Goal: Task Accomplishment & Management: Manage account settings

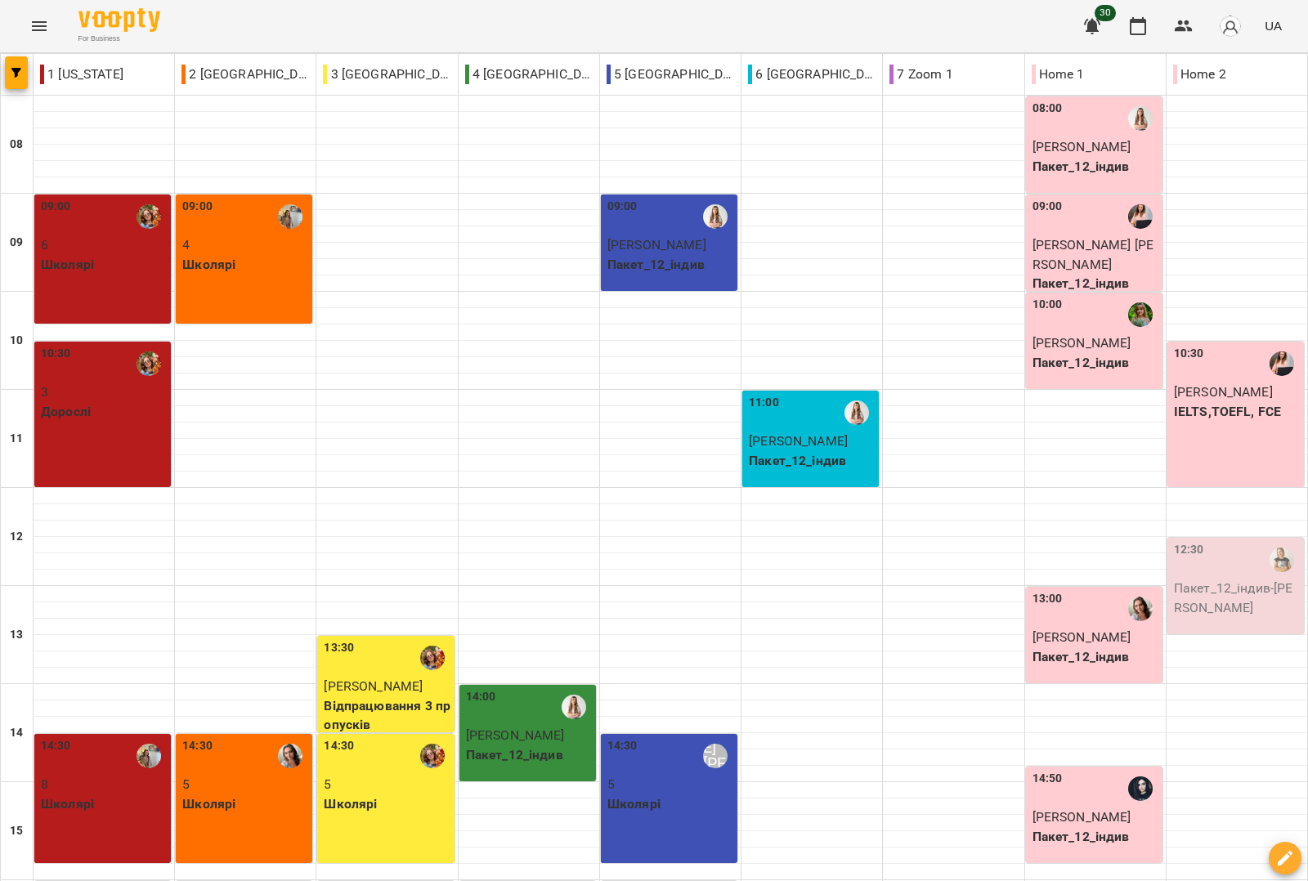
scroll to position [409, 0]
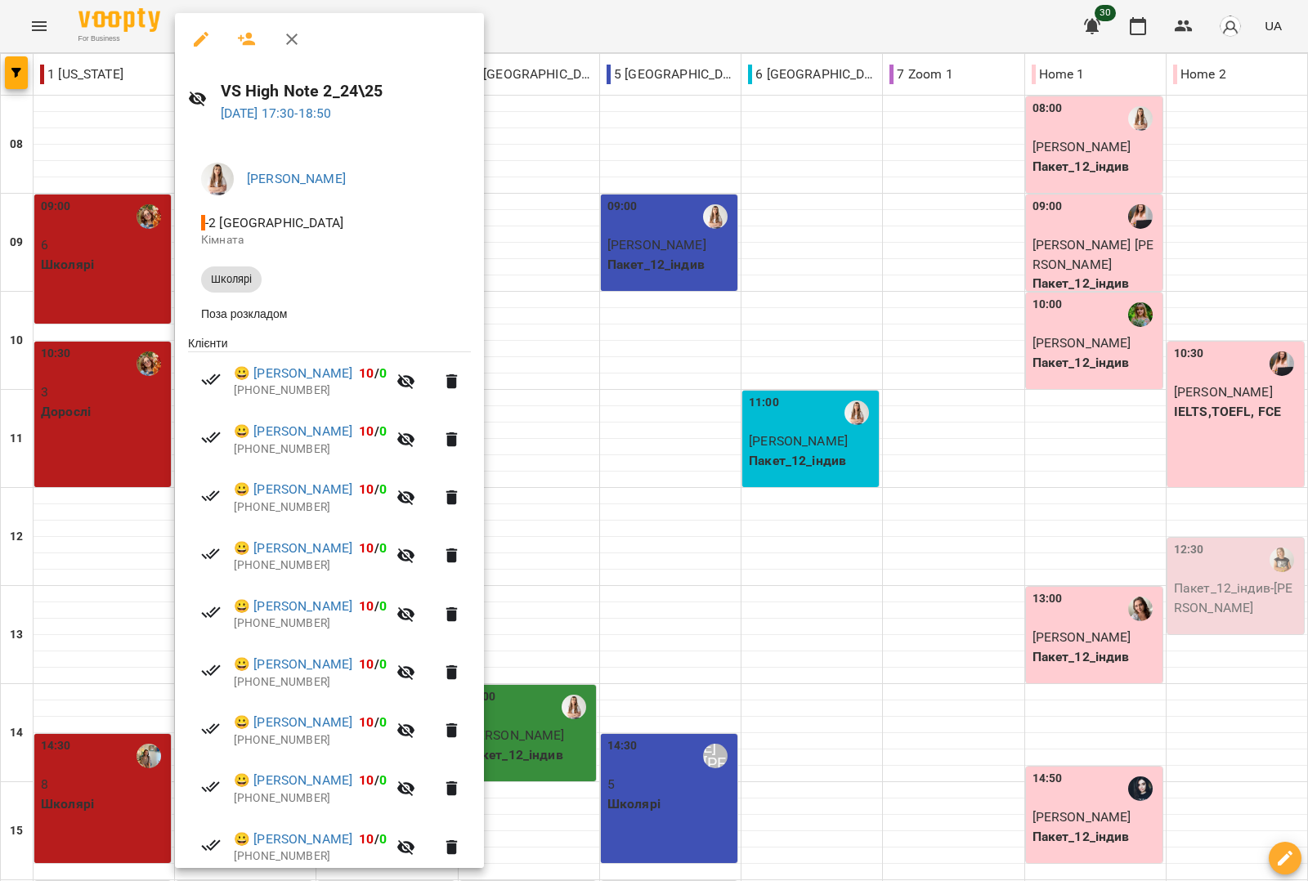
click at [740, 210] on div at bounding box center [654, 440] width 1308 height 881
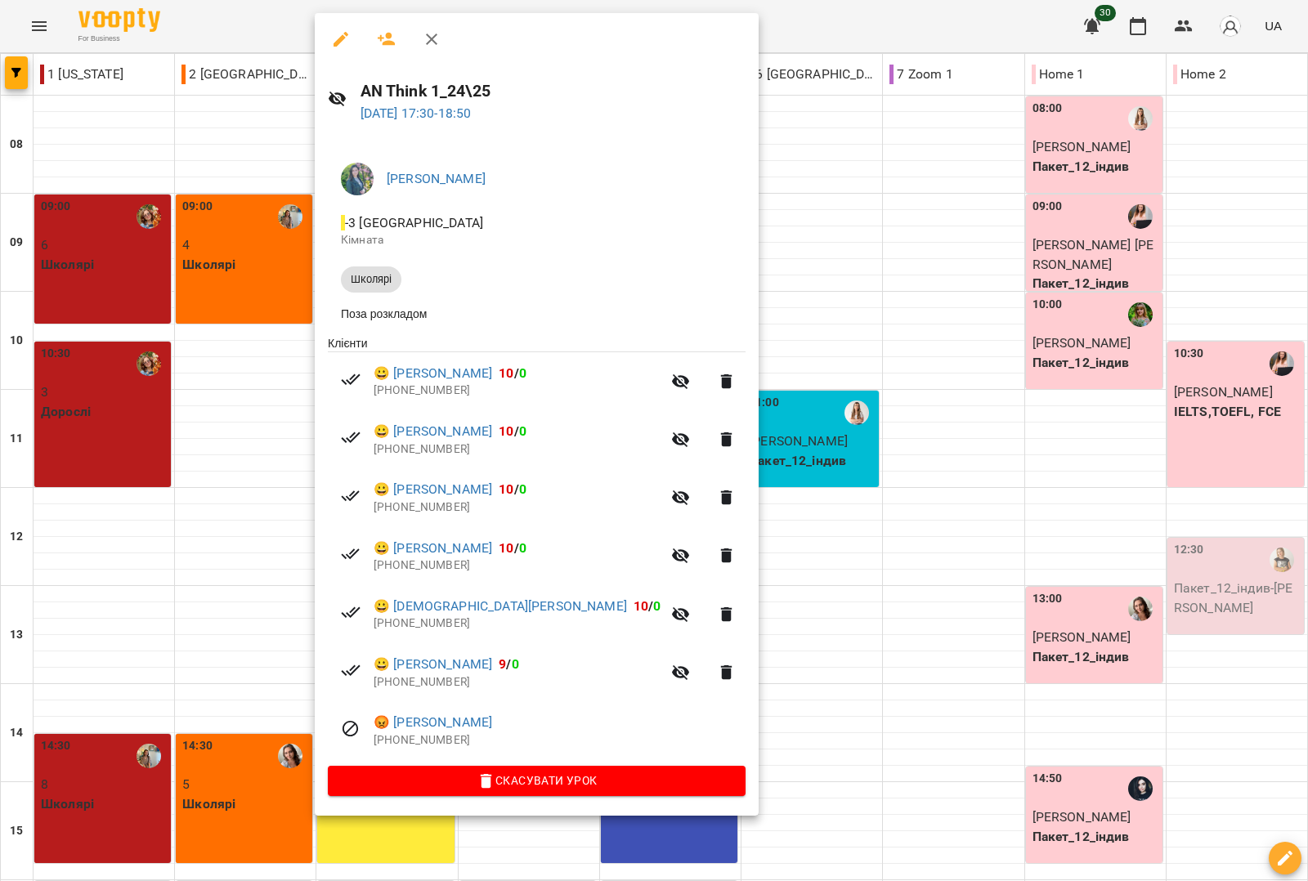
click at [827, 189] on div at bounding box center [654, 440] width 1308 height 881
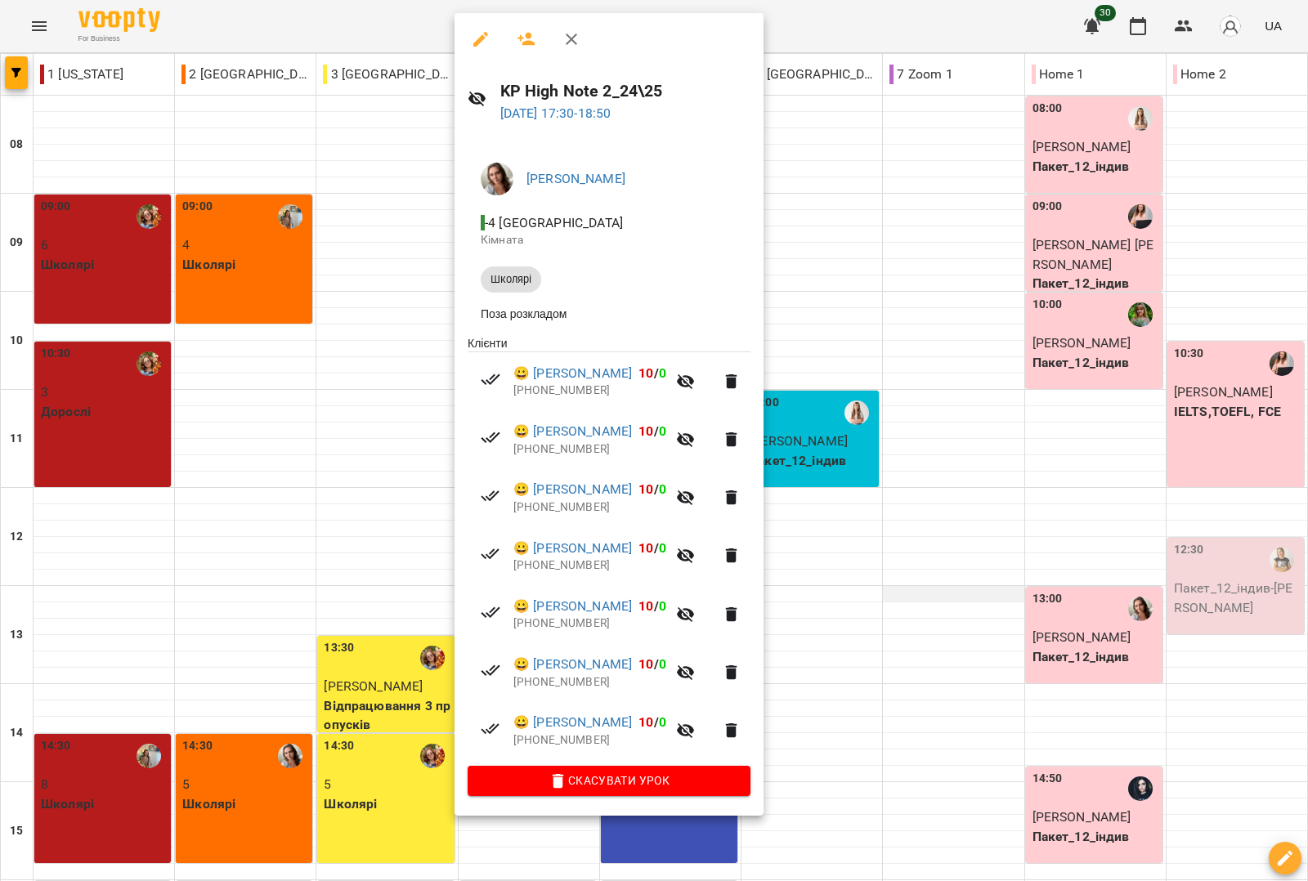
click at [910, 180] on div at bounding box center [654, 440] width 1308 height 881
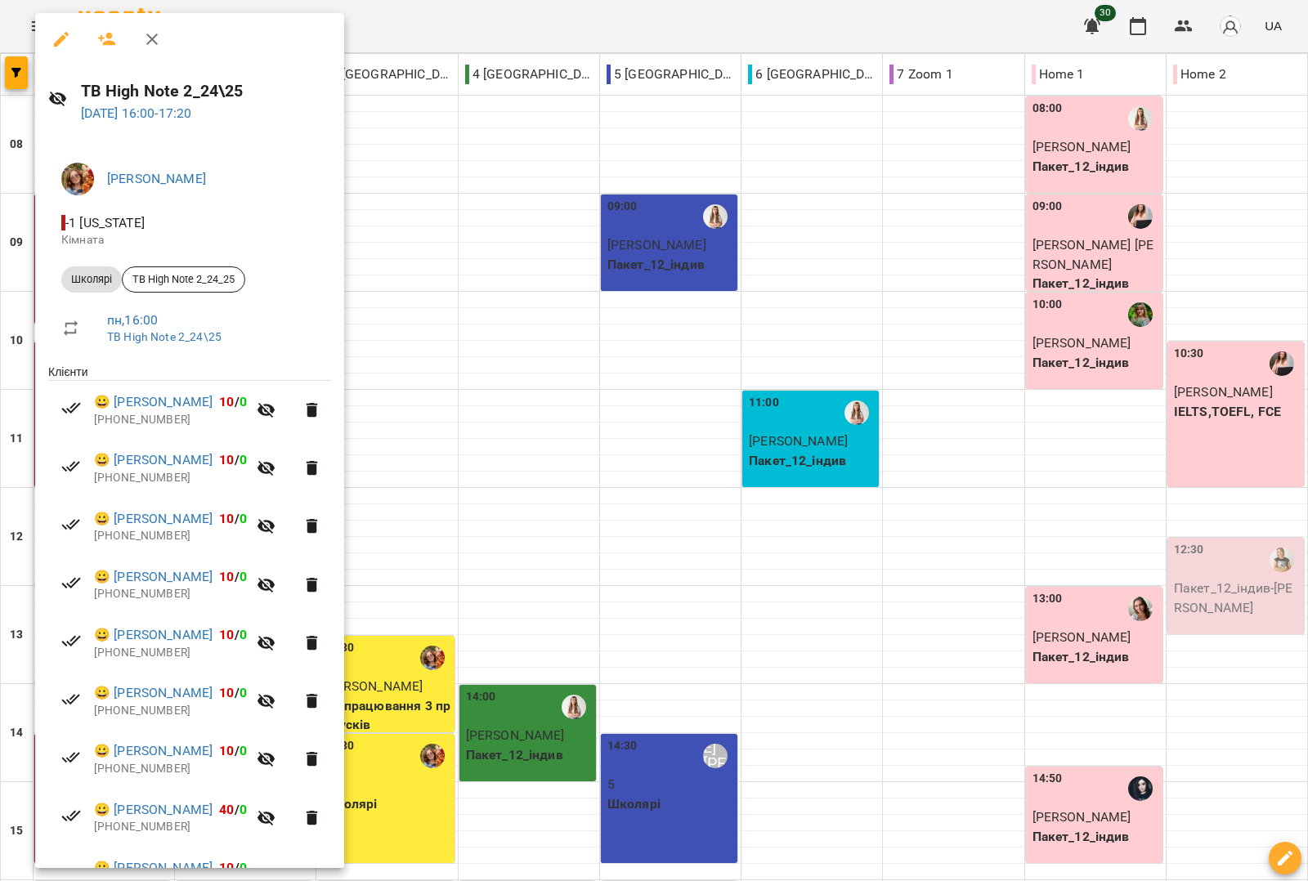
click at [785, 246] on div at bounding box center [654, 440] width 1308 height 881
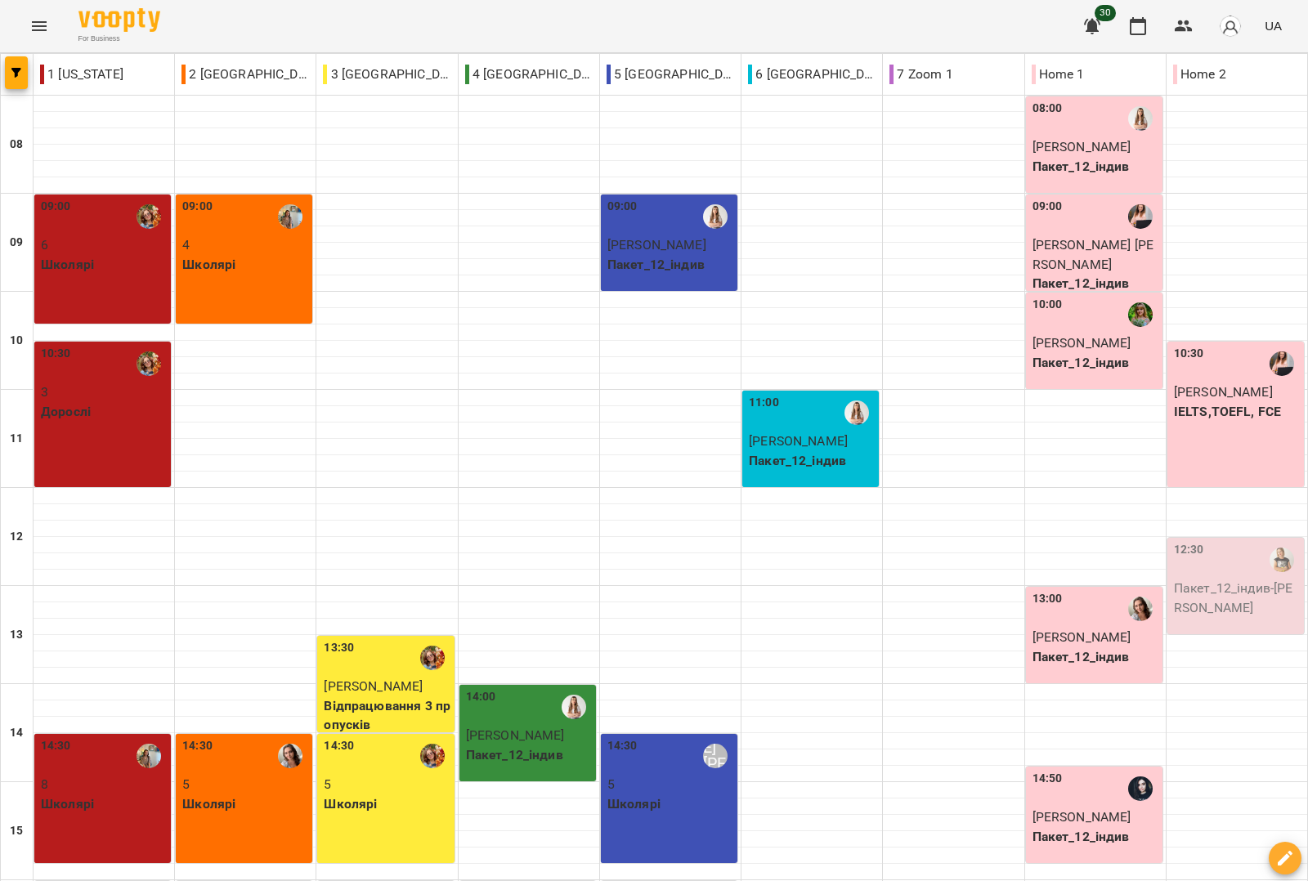
scroll to position [598, 0]
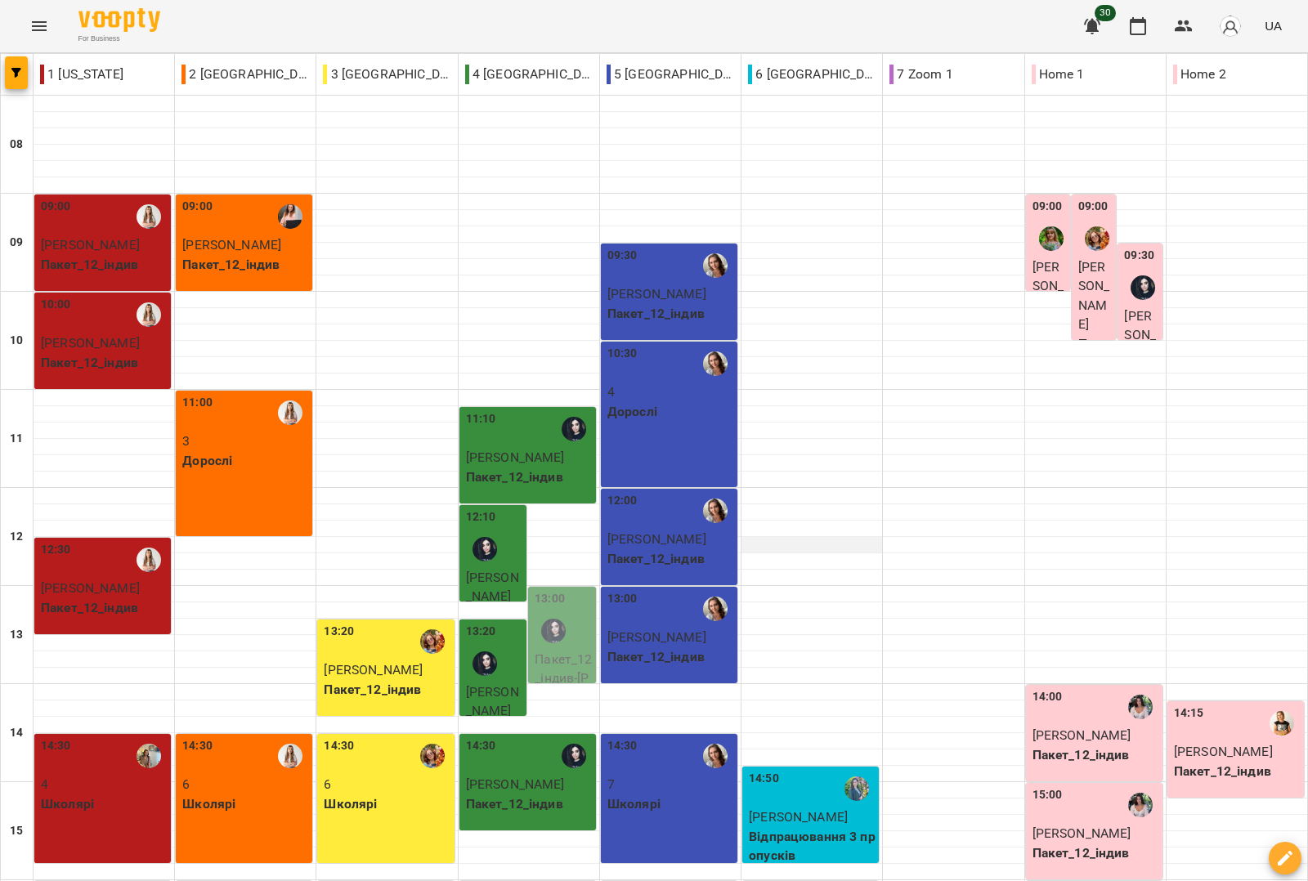
scroll to position [409, 0]
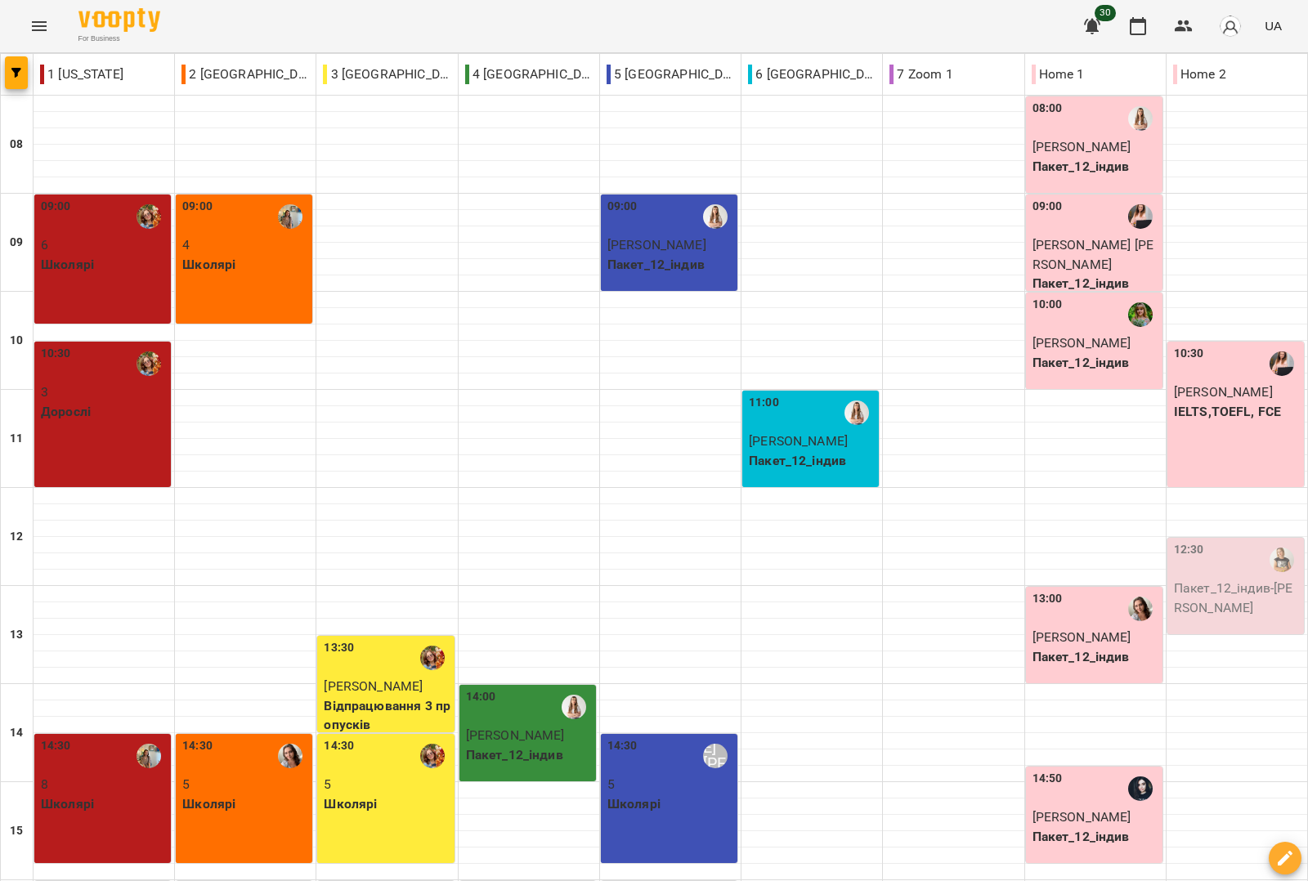
scroll to position [598, 0]
